Goal: Information Seeking & Learning: Learn about a topic

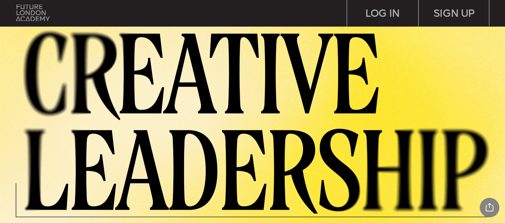
click at [45, 16] on img at bounding box center [32, 13] width 33 height 17
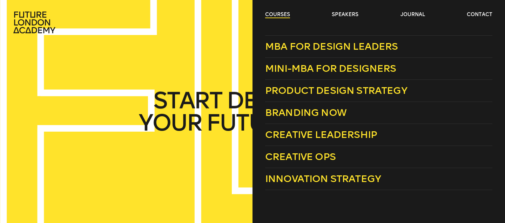
click at [278, 16] on link "courses" at bounding box center [277, 14] width 25 height 7
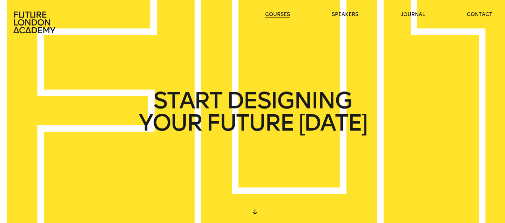
click at [278, 16] on link "courses" at bounding box center [277, 14] width 25 height 7
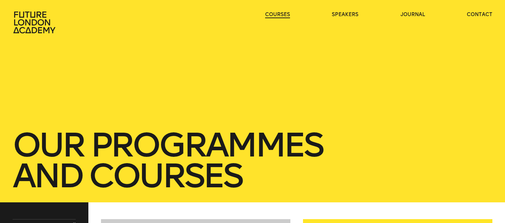
click at [281, 18] on link "courses" at bounding box center [277, 14] width 25 height 7
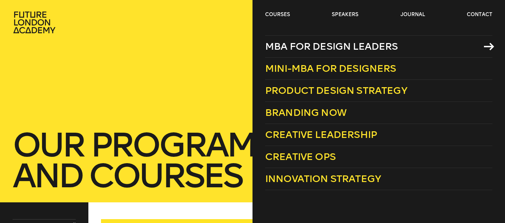
click at [337, 47] on span "MBA for Design Leaders" at bounding box center [331, 47] width 133 height 12
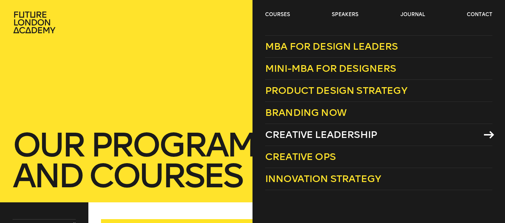
click at [331, 133] on span "Creative Leadership" at bounding box center [321, 135] width 112 height 12
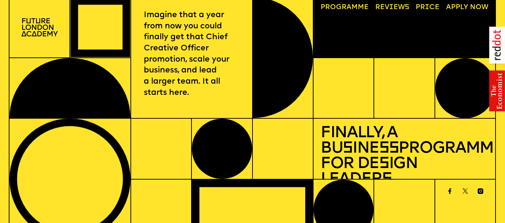
scroll to position [12, 0]
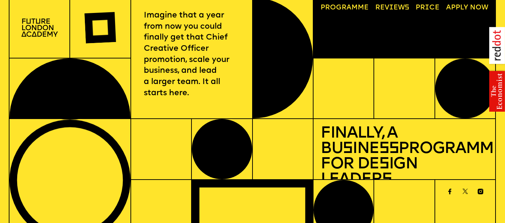
click at [433, 7] on link "Price" at bounding box center [427, 8] width 31 height 14
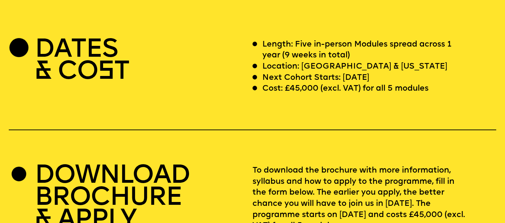
scroll to position [2066, 0]
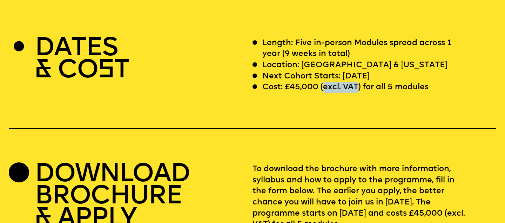
drag, startPoint x: 323, startPoint y: 77, endPoint x: 357, endPoint y: 78, distance: 33.3
click at [357, 82] on p "Cost: £45,000 (excl. VAT) for all 5 modules" at bounding box center [345, 87] width 166 height 11
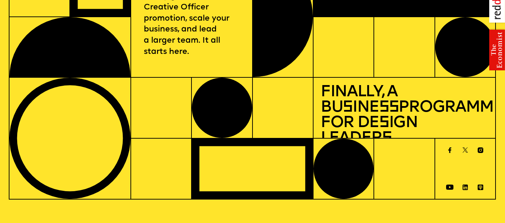
scroll to position [0, 0]
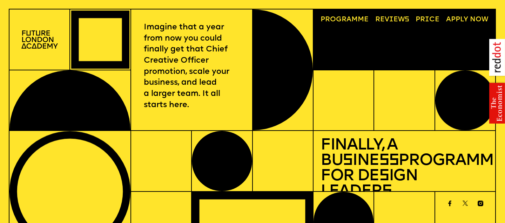
click at [34, 46] on img at bounding box center [39, 40] width 36 height 19
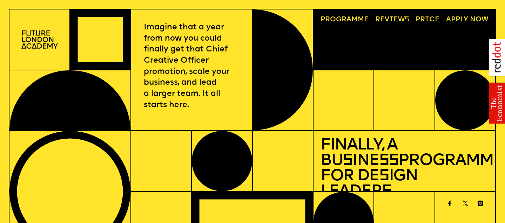
click at [353, 20] on link "Progr a mme" at bounding box center [344, 20] width 55 height 14
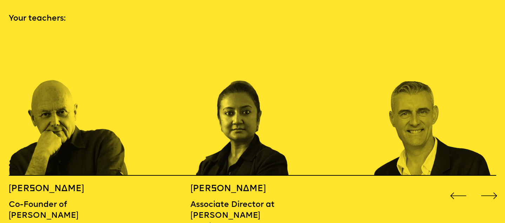
scroll to position [758, 0]
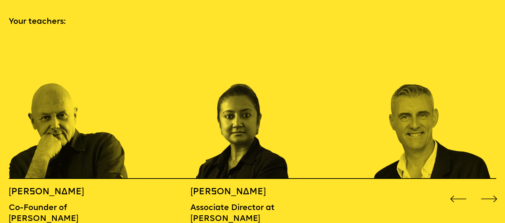
click at [495, 189] on div "Next slide" at bounding box center [489, 199] width 20 height 20
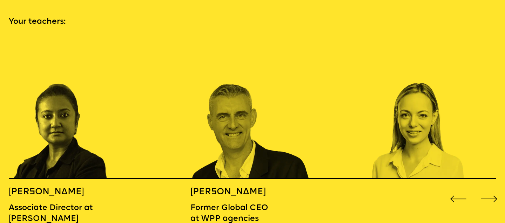
click at [457, 189] on div "Previous slide" at bounding box center [458, 199] width 20 height 20
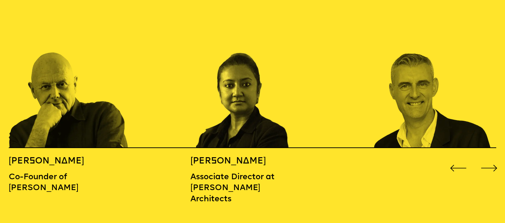
scroll to position [789, 0]
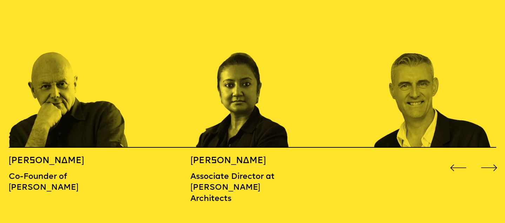
click at [492, 158] on div "Next slide" at bounding box center [489, 168] width 20 height 20
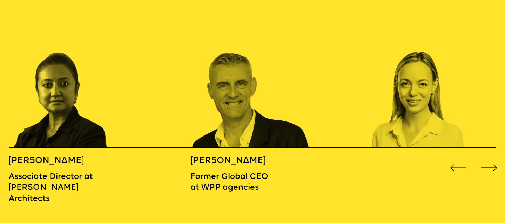
click at [492, 158] on div "Next slide" at bounding box center [489, 168] width 20 height 20
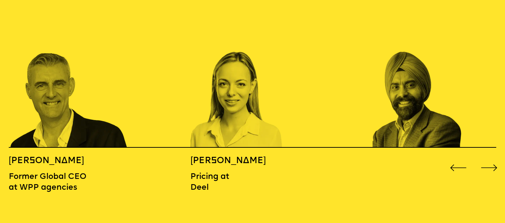
click at [490, 158] on div "Next slide" at bounding box center [489, 168] width 20 height 20
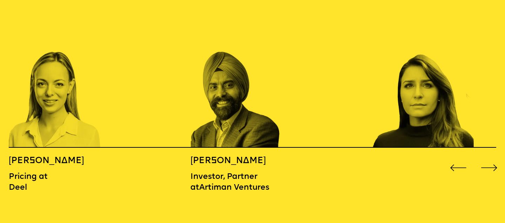
click at [491, 158] on div "Next slide" at bounding box center [489, 168] width 20 height 20
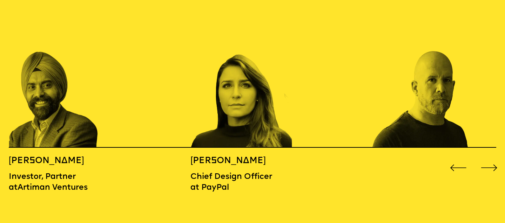
click at [491, 158] on div "Next slide" at bounding box center [489, 168] width 20 height 20
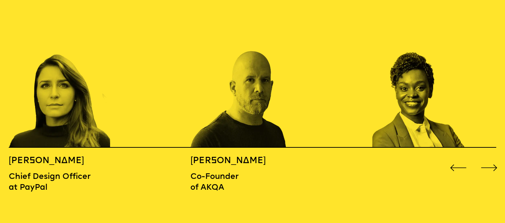
click at [491, 158] on div "Next slide" at bounding box center [489, 168] width 20 height 20
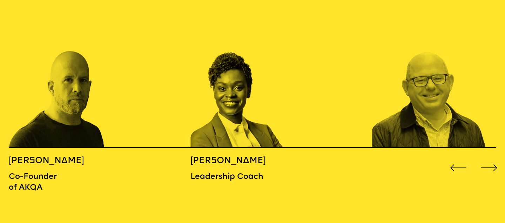
click at [491, 158] on div "Next slide" at bounding box center [489, 168] width 20 height 20
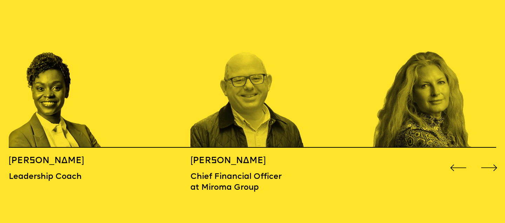
click at [491, 158] on div "Next slide" at bounding box center [489, 168] width 20 height 20
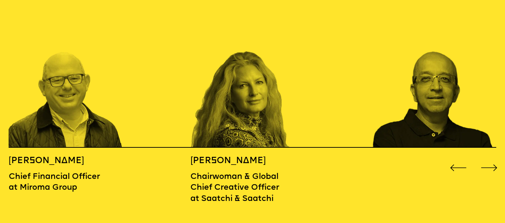
click at [495, 158] on div "Next slide" at bounding box center [489, 168] width 20 height 20
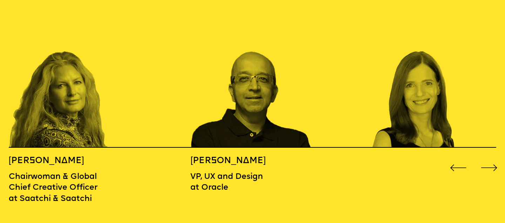
click at [489, 158] on div "Next slide" at bounding box center [489, 168] width 20 height 20
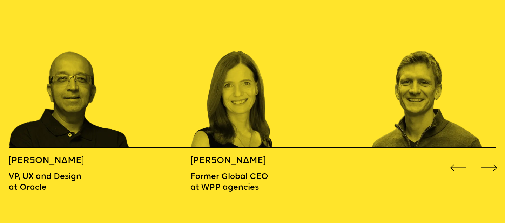
click at [489, 158] on div "Next slide" at bounding box center [489, 168] width 20 height 20
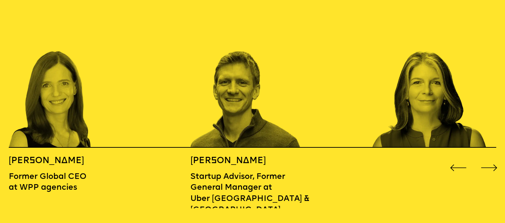
click at [489, 158] on div "Next slide" at bounding box center [489, 168] width 20 height 20
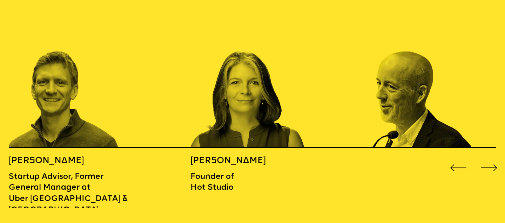
click at [489, 158] on div "Next slide" at bounding box center [489, 168] width 20 height 20
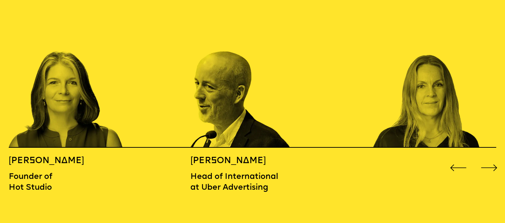
click at [489, 158] on div "Next slide" at bounding box center [489, 168] width 20 height 20
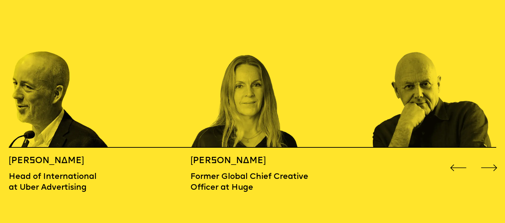
click at [489, 158] on div "Next slide" at bounding box center [489, 168] width 20 height 20
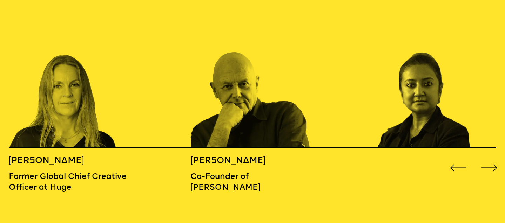
click at [489, 158] on div "Next slide" at bounding box center [489, 168] width 20 height 20
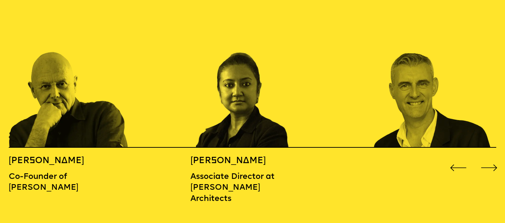
click at [489, 158] on div "Next slide" at bounding box center [489, 168] width 20 height 20
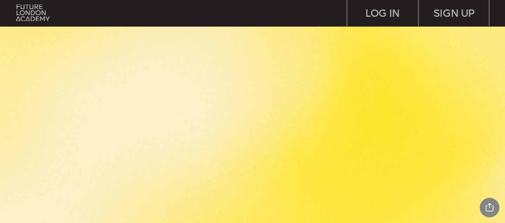
scroll to position [1551, 0]
